Goal: Task Accomplishment & Management: Use online tool/utility

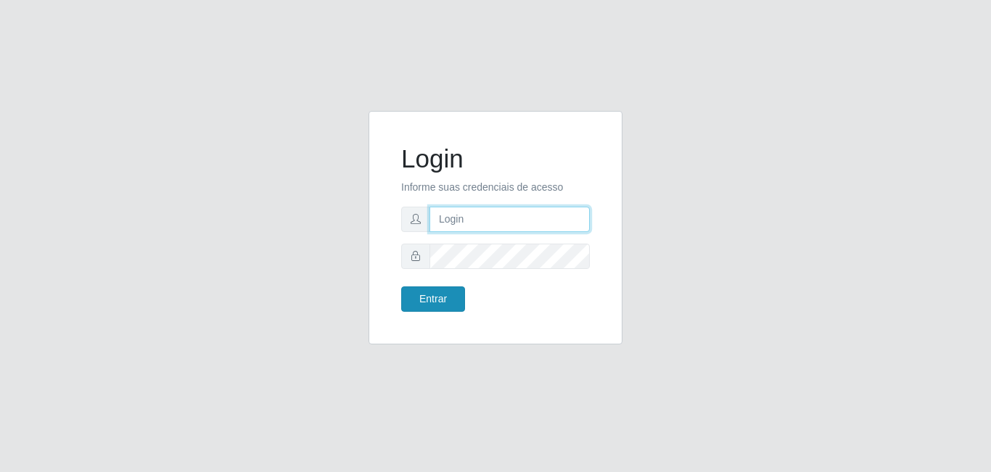
type input "[EMAIL_ADDRESS][DOMAIN_NAME]"
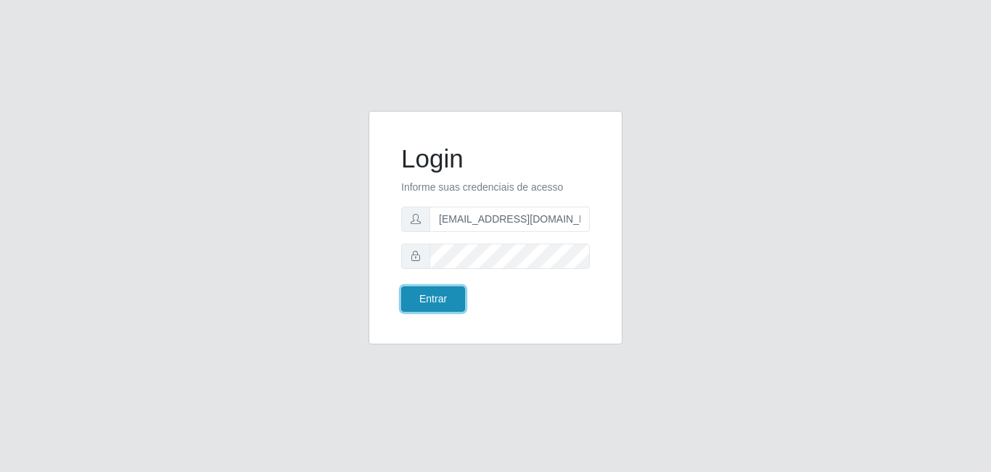
click at [434, 302] on button "Entrar" at bounding box center [433, 299] width 64 height 25
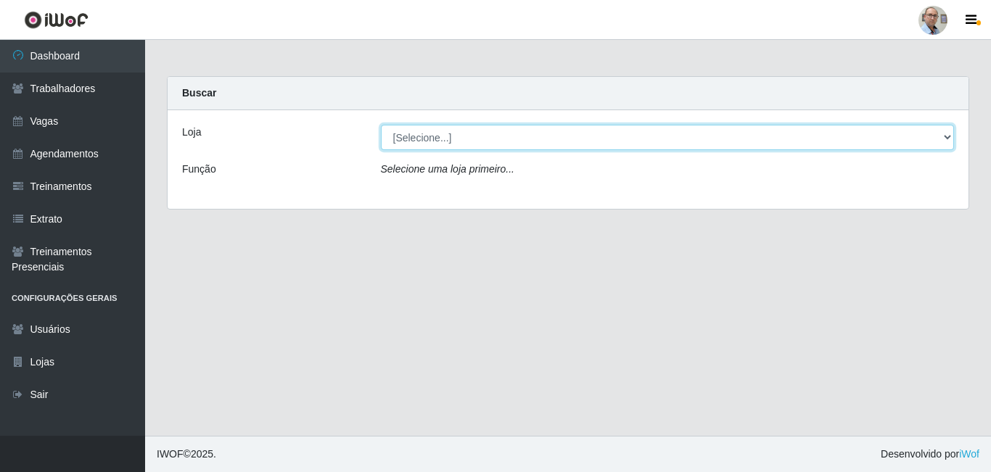
click at [529, 136] on select "[Selecione...] Mar Vermelho - Loja 04" at bounding box center [668, 137] width 574 height 25
select select "251"
click at [381, 125] on select "[Selecione...] Mar Vermelho - Loja 04" at bounding box center [668, 137] width 574 height 25
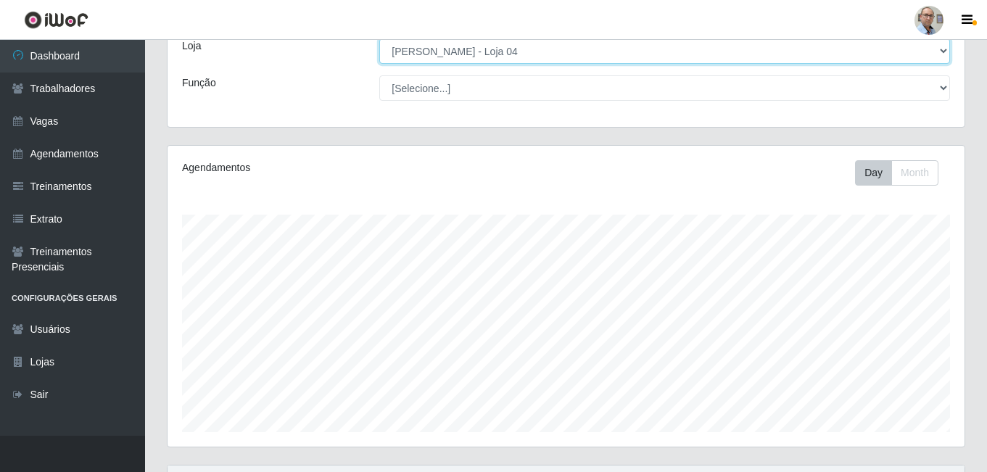
scroll to position [508, 0]
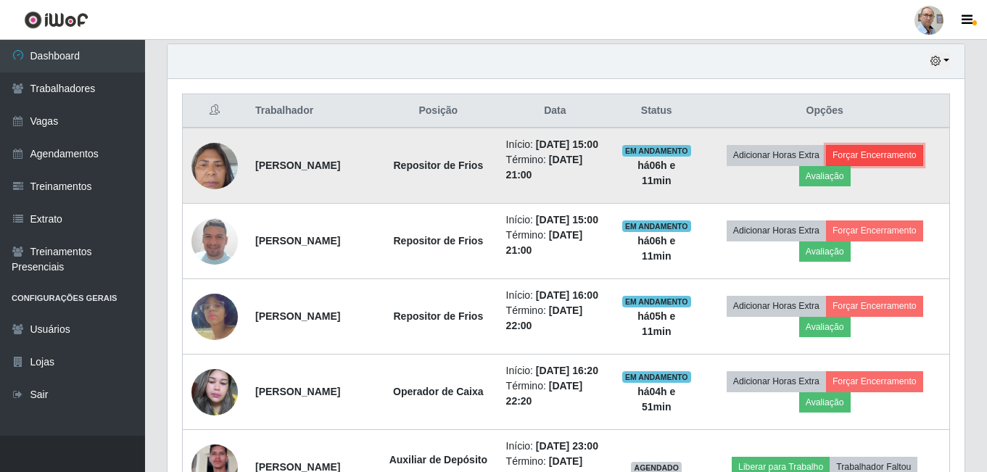
click at [896, 165] on button "Forçar Encerramento" at bounding box center [874, 155] width 97 height 20
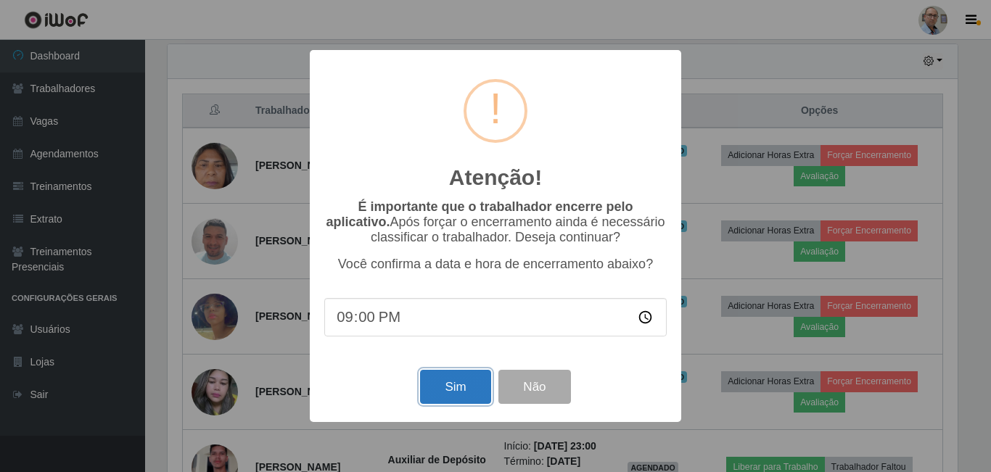
click at [457, 384] on button "Sim" at bounding box center [455, 387] width 70 height 34
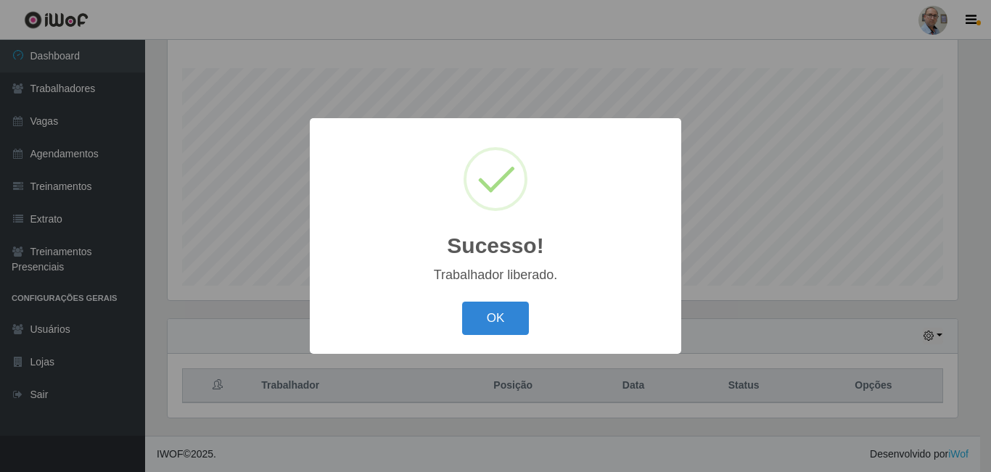
click at [780, 276] on div "Sucesso! × Trabalhador liberado. OK Cancel" at bounding box center [495, 236] width 991 height 472
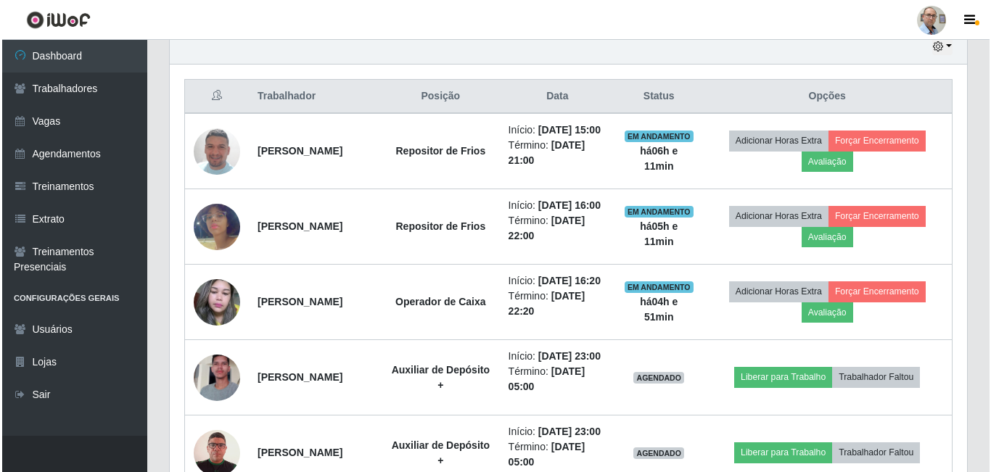
scroll to position [523, 0]
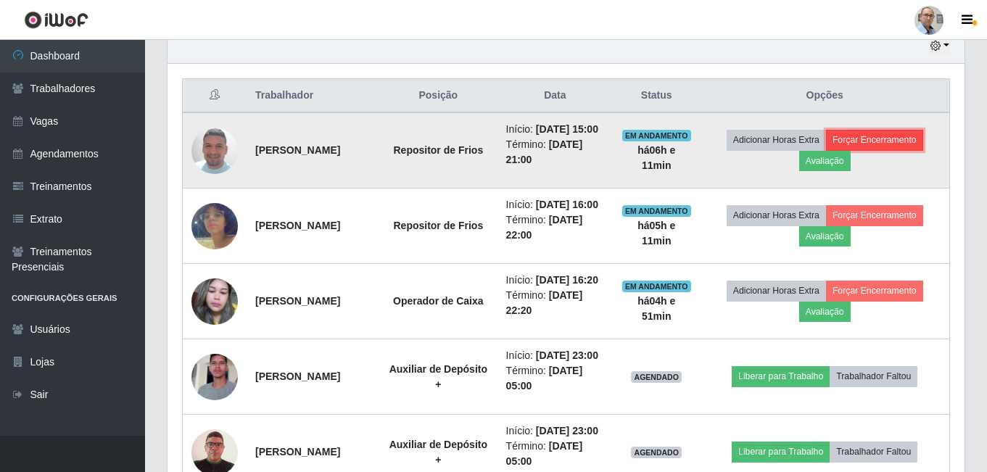
click at [885, 144] on button "Forçar Encerramento" at bounding box center [874, 140] width 97 height 20
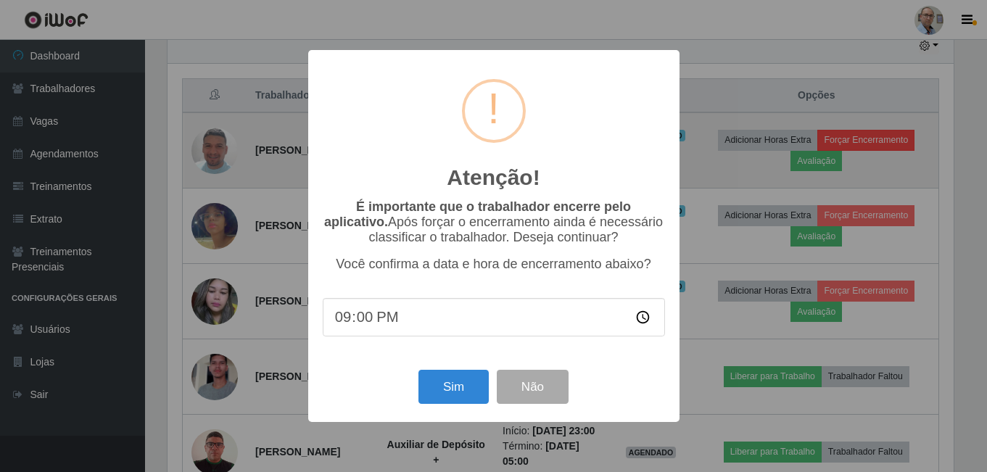
scroll to position [301, 790]
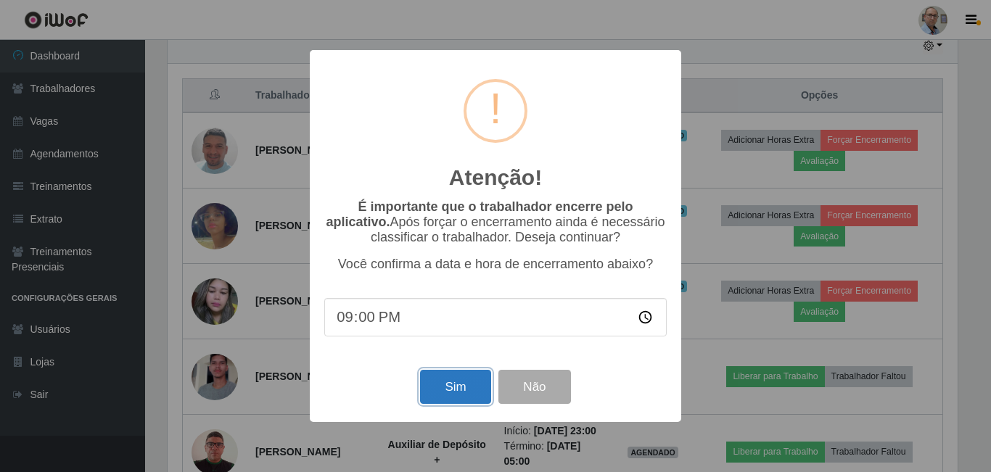
click at [430, 389] on button "Sim" at bounding box center [455, 387] width 70 height 34
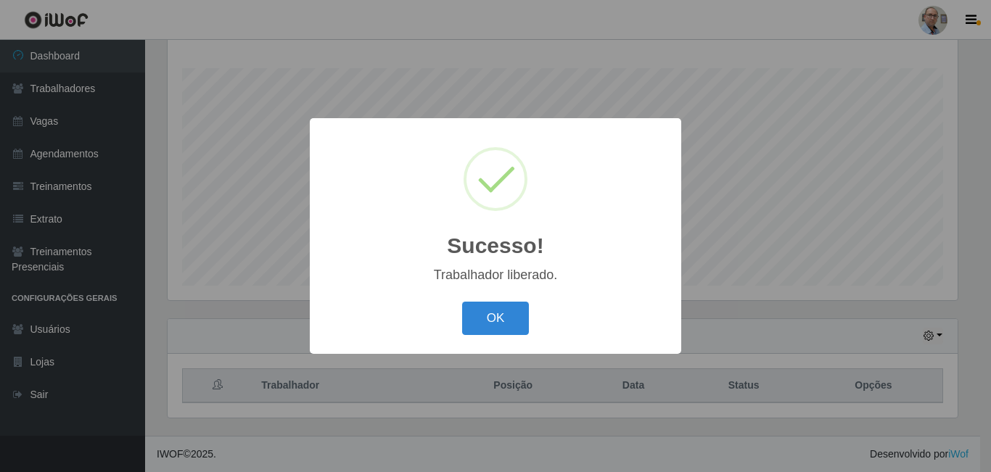
click at [807, 223] on div "Sucesso! × Trabalhador liberado. OK Cancel" at bounding box center [495, 236] width 991 height 472
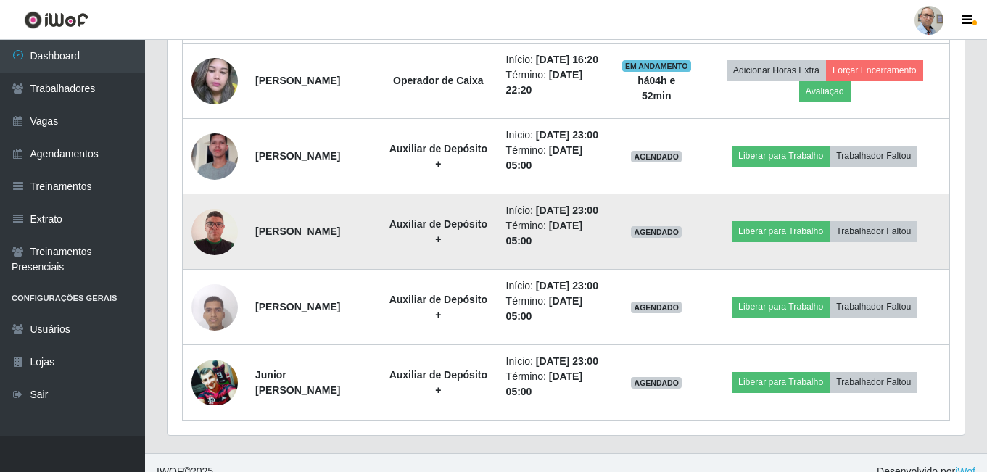
scroll to position [741, 0]
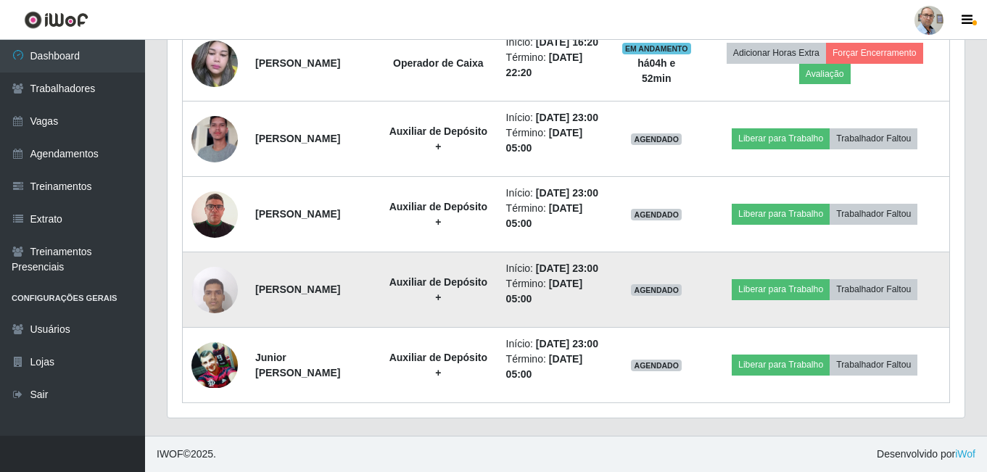
click at [218, 305] on img at bounding box center [214, 290] width 46 height 62
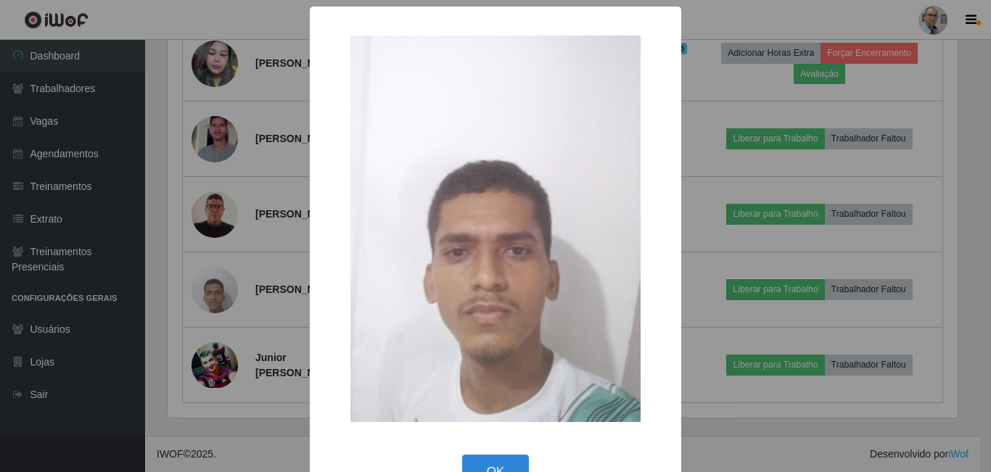
click at [216, 199] on div "× OK Cancel" at bounding box center [495, 236] width 991 height 472
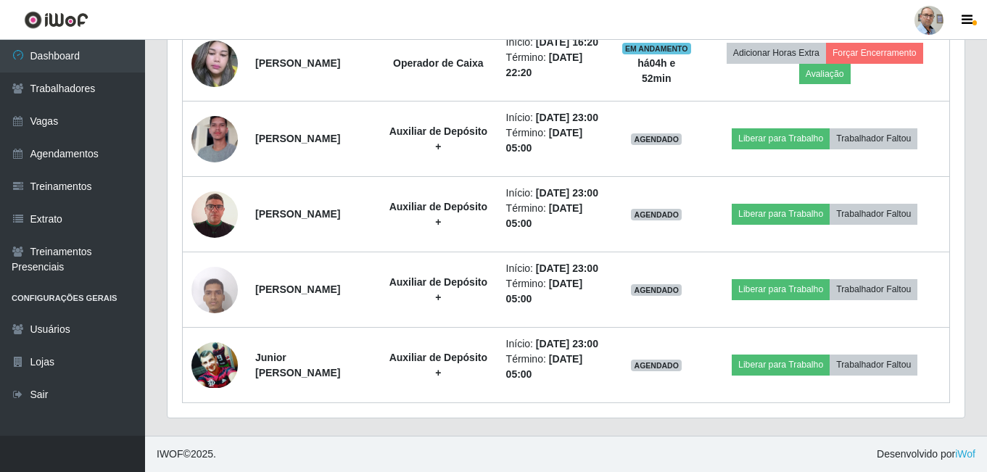
scroll to position [301, 797]
click at [216, 199] on img at bounding box center [214, 214] width 46 height 67
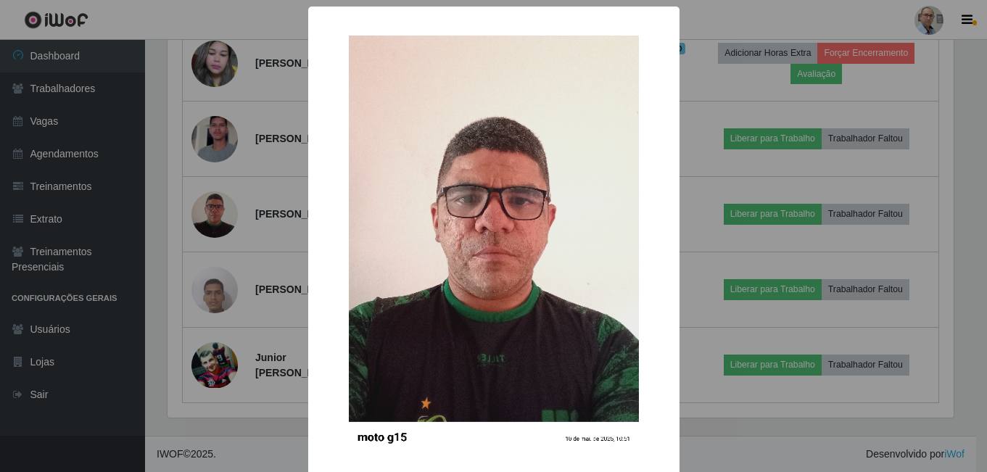
scroll to position [0, 0]
click at [220, 106] on div "× OK Cancel" at bounding box center [495, 236] width 991 height 472
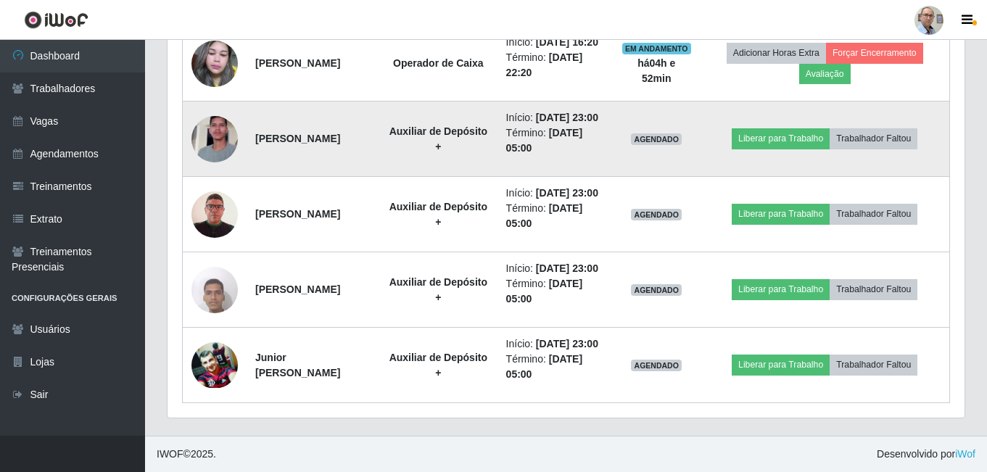
click at [220, 110] on img at bounding box center [214, 139] width 46 height 83
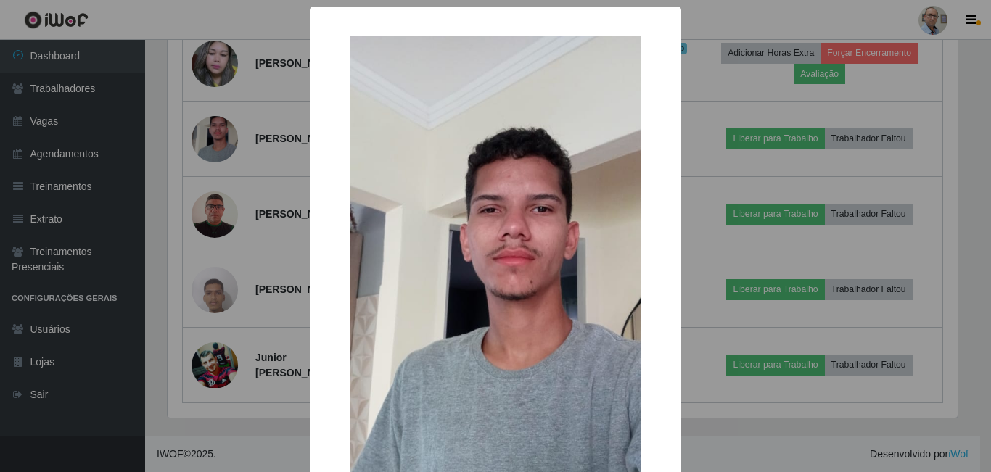
click at [234, 153] on div "× OK Cancel" at bounding box center [495, 236] width 991 height 472
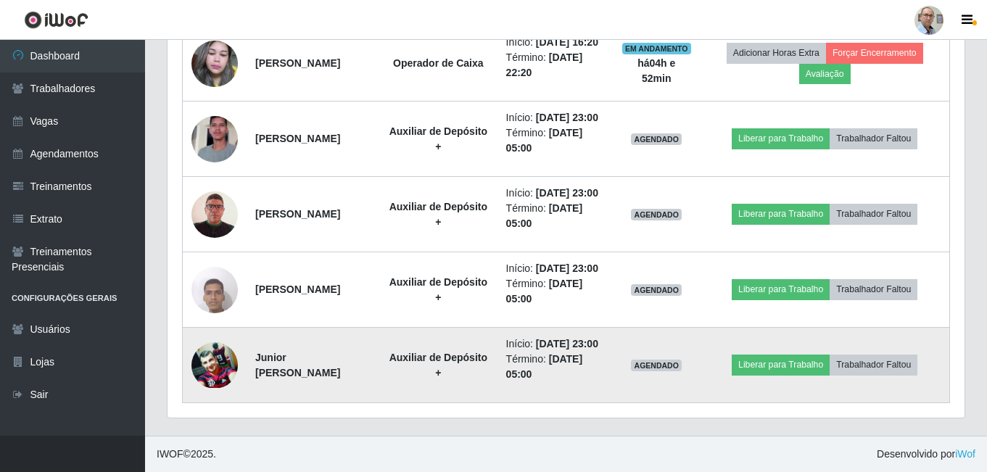
click at [223, 388] on img at bounding box center [214, 365] width 46 height 46
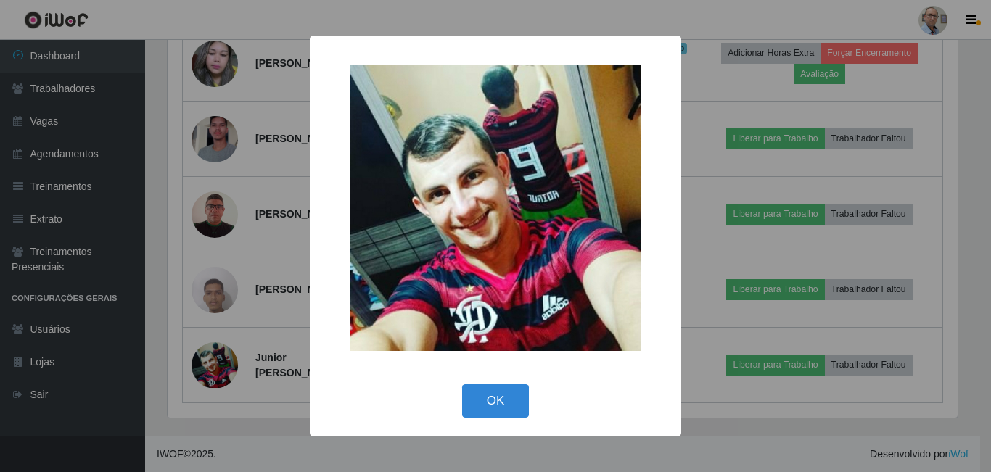
click at [251, 347] on div "× OK Cancel" at bounding box center [495, 236] width 991 height 472
